Goal: Register for event/course

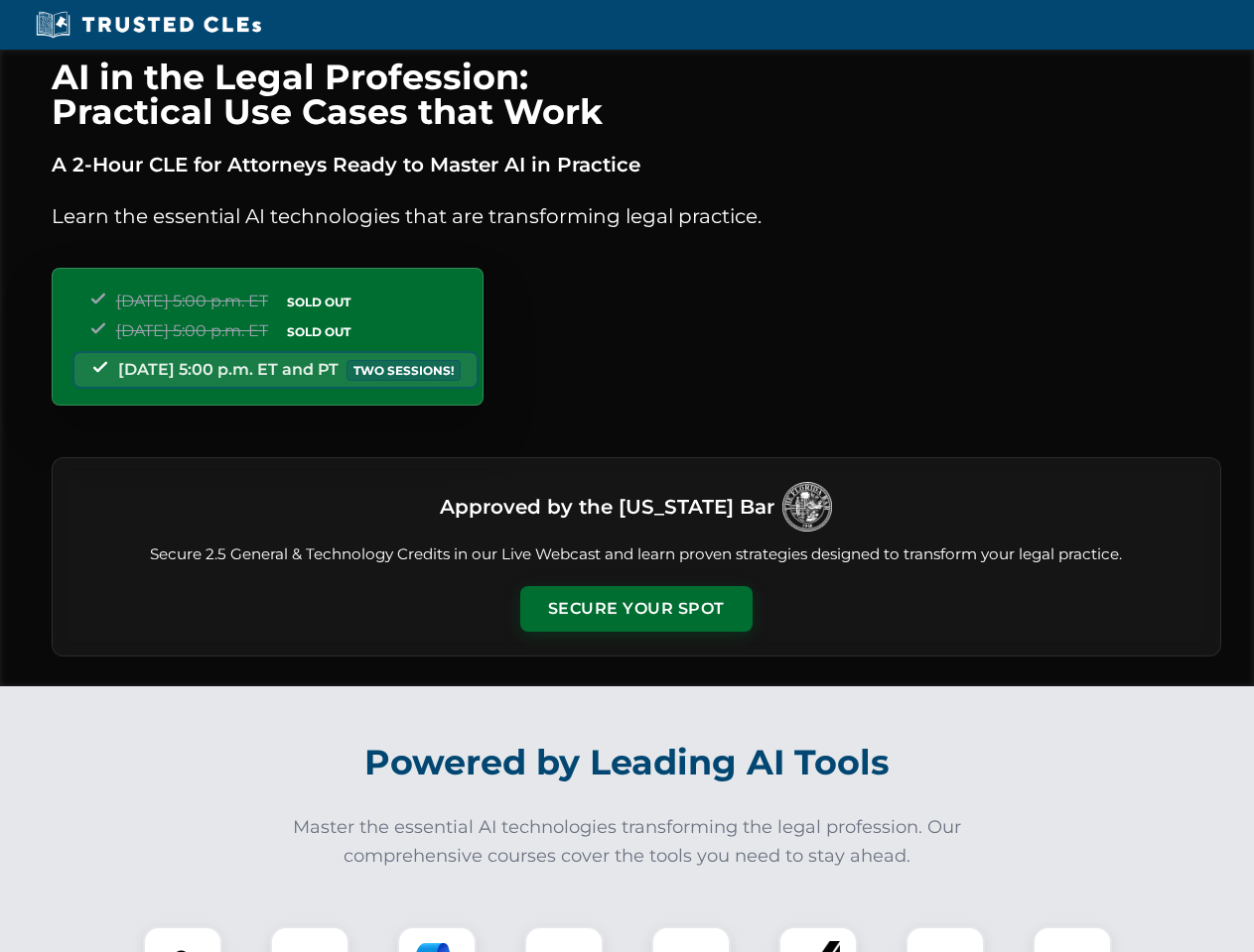
click at [635, 609] on button "Secure Your Spot" at bounding box center [636, 609] width 232 height 46
click at [182, 939] on img at bounding box center [183, 966] width 58 height 58
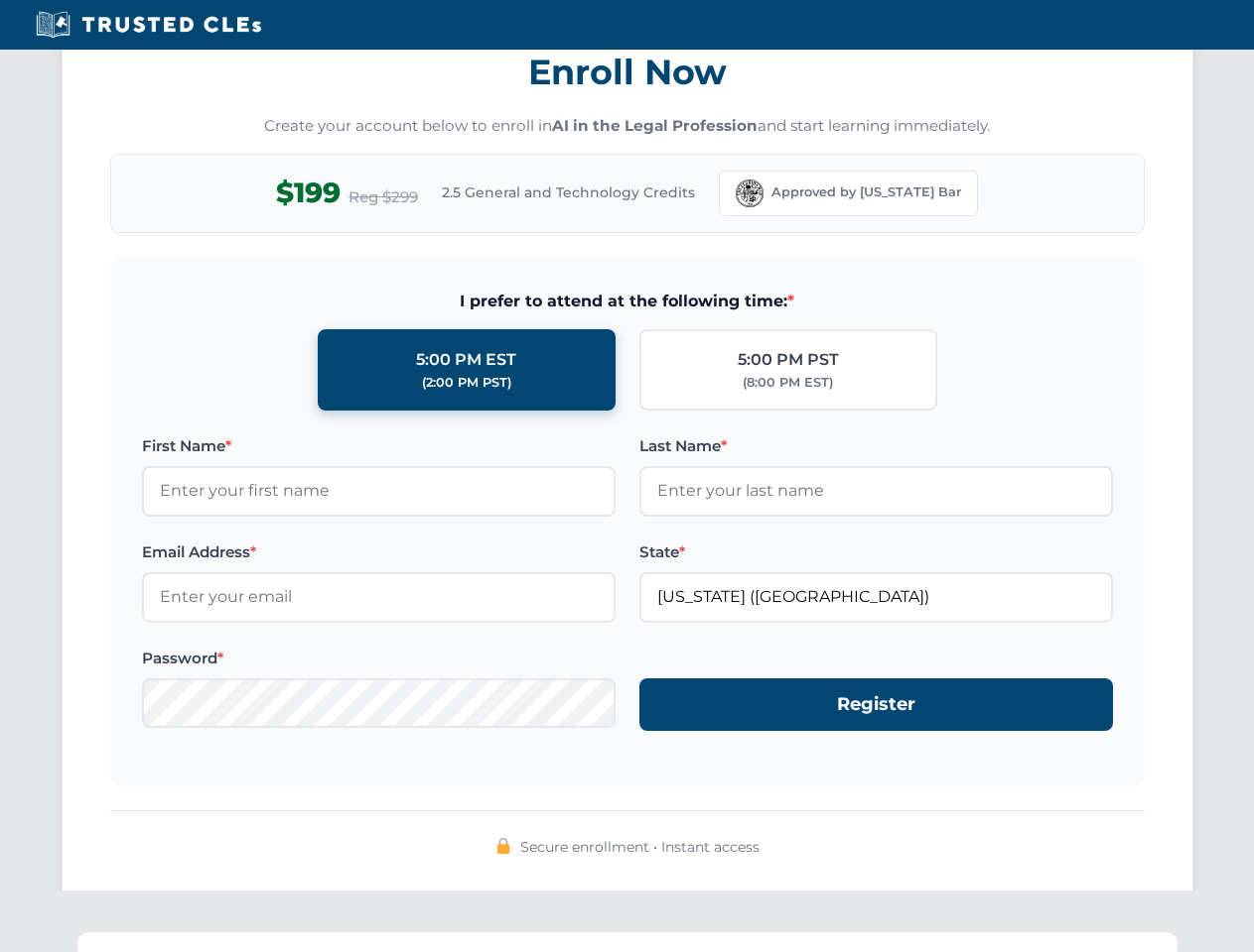
scroll to position [1948, 0]
